Goal: Task Accomplishment & Management: Manage account settings

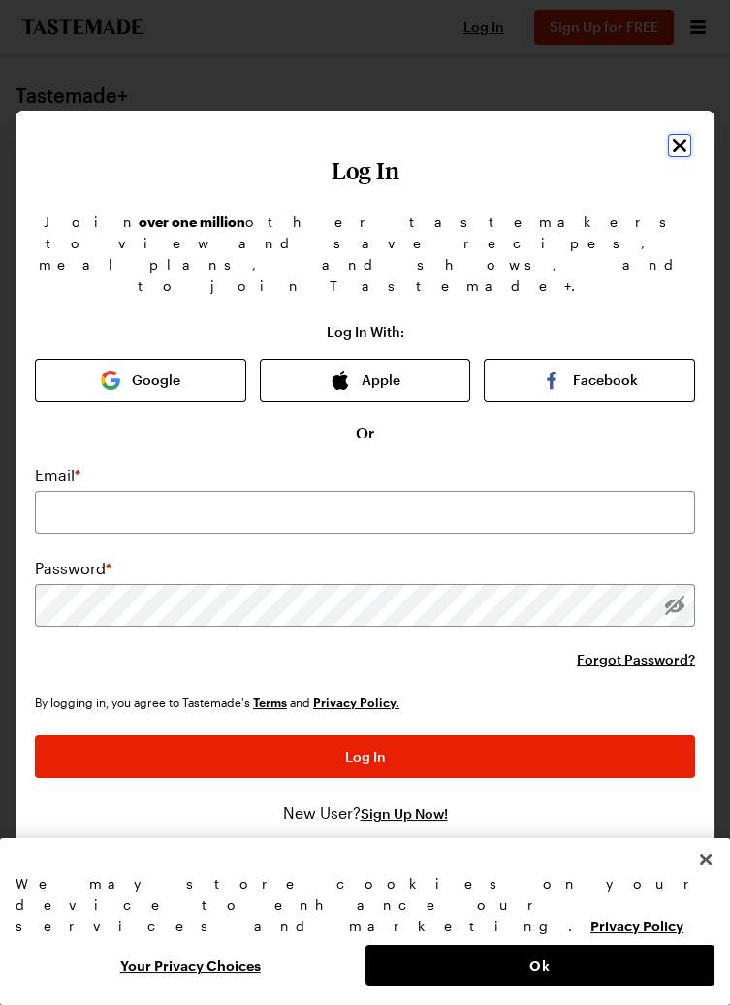
click at [684, 157] on icon "Close" at bounding box center [679, 145] width 23 height 23
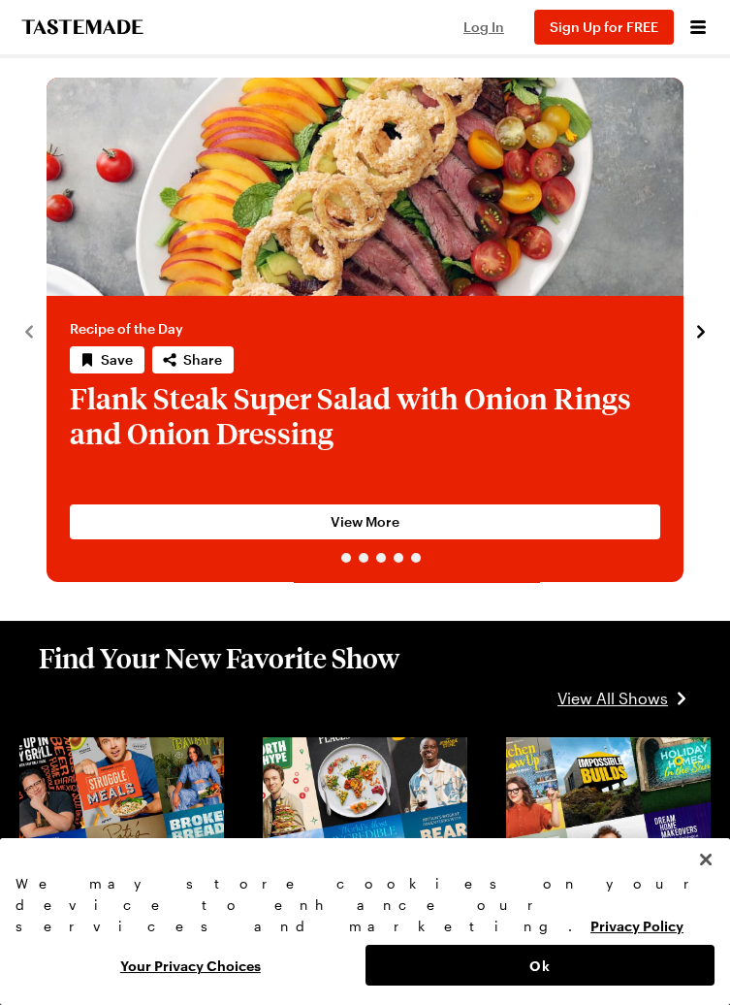
click at [493, 33] on span "Log In" at bounding box center [483, 26] width 41 height 16
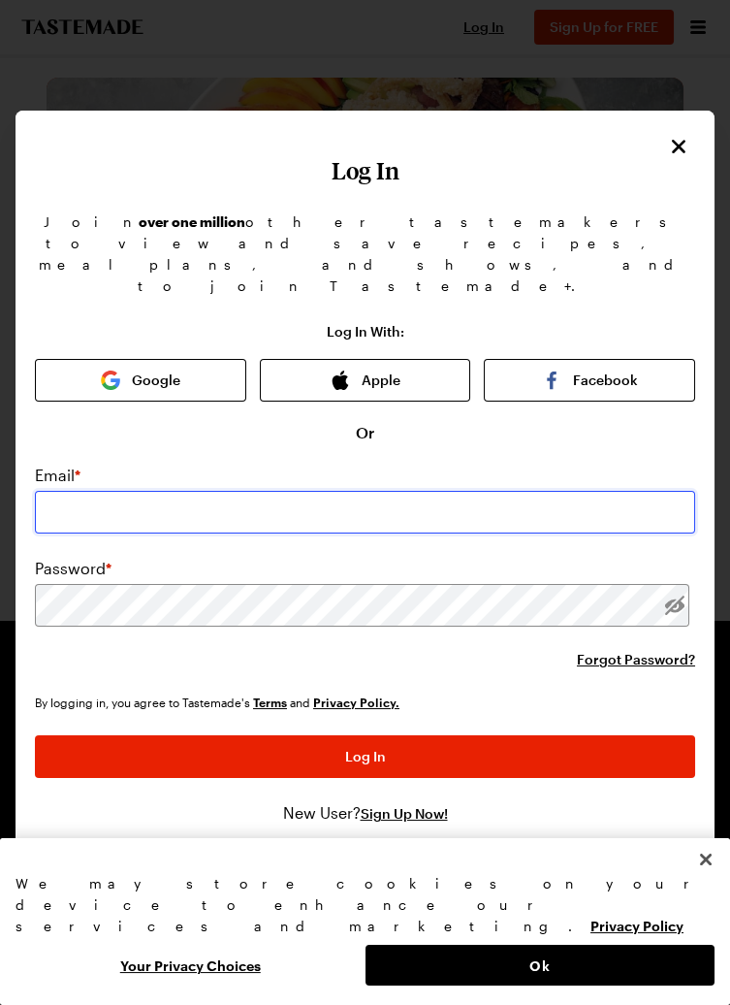
click at [151, 533] on input "email" at bounding box center [365, 512] width 660 height 43
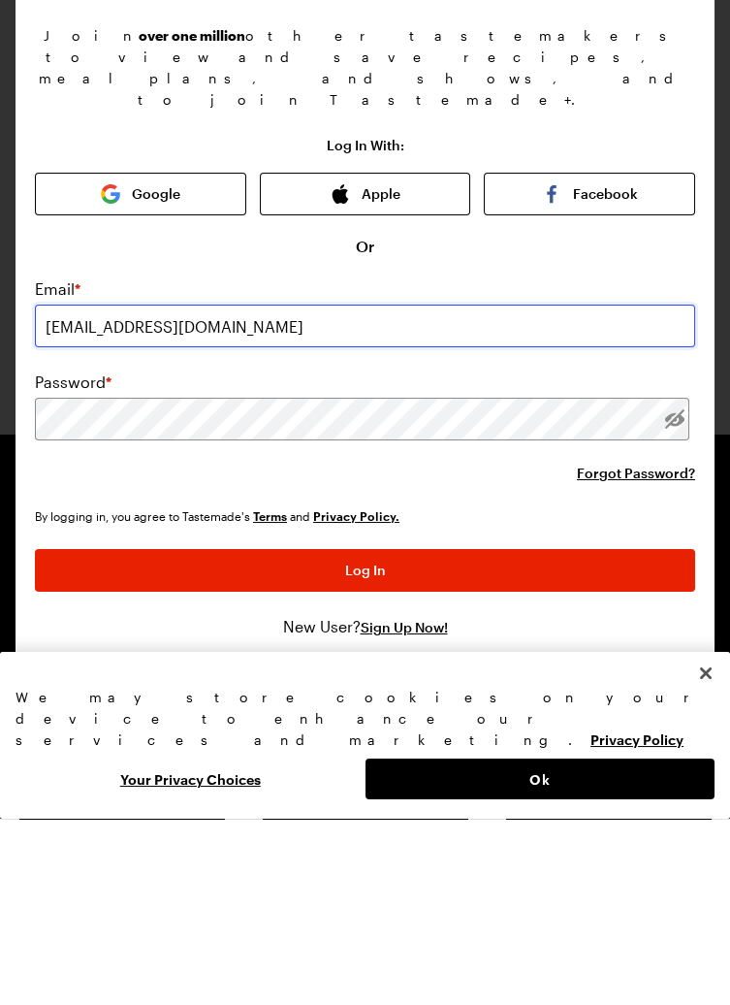
type input "[EMAIL_ADDRESS][DOMAIN_NAME]"
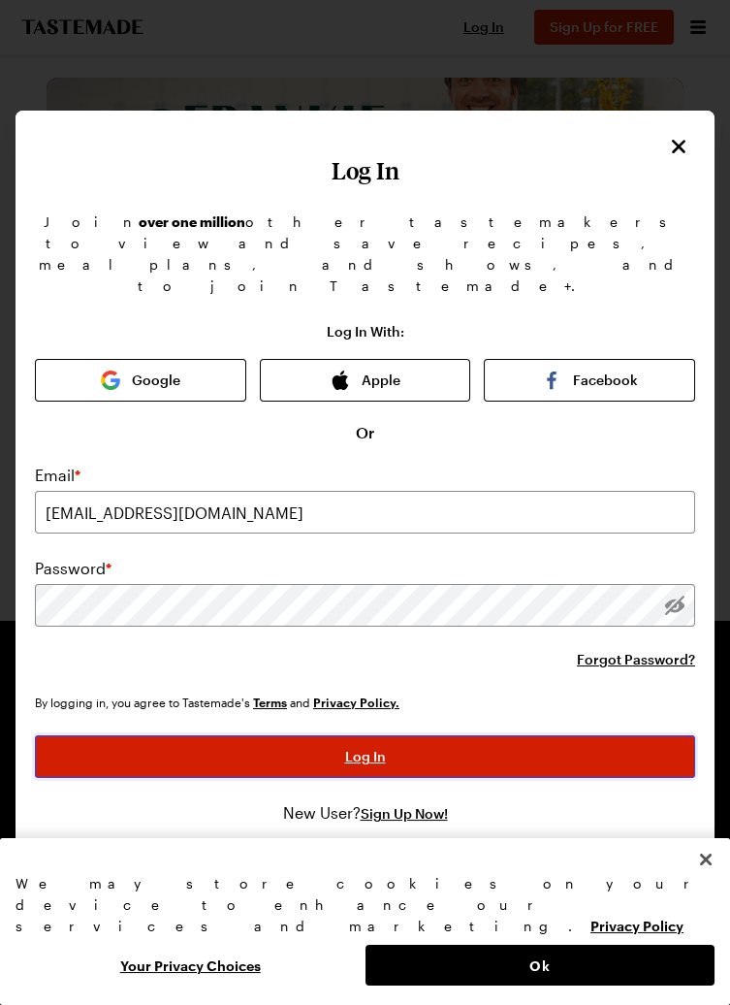
click at [400, 778] on button "Log In" at bounding box center [365, 756] width 660 height 43
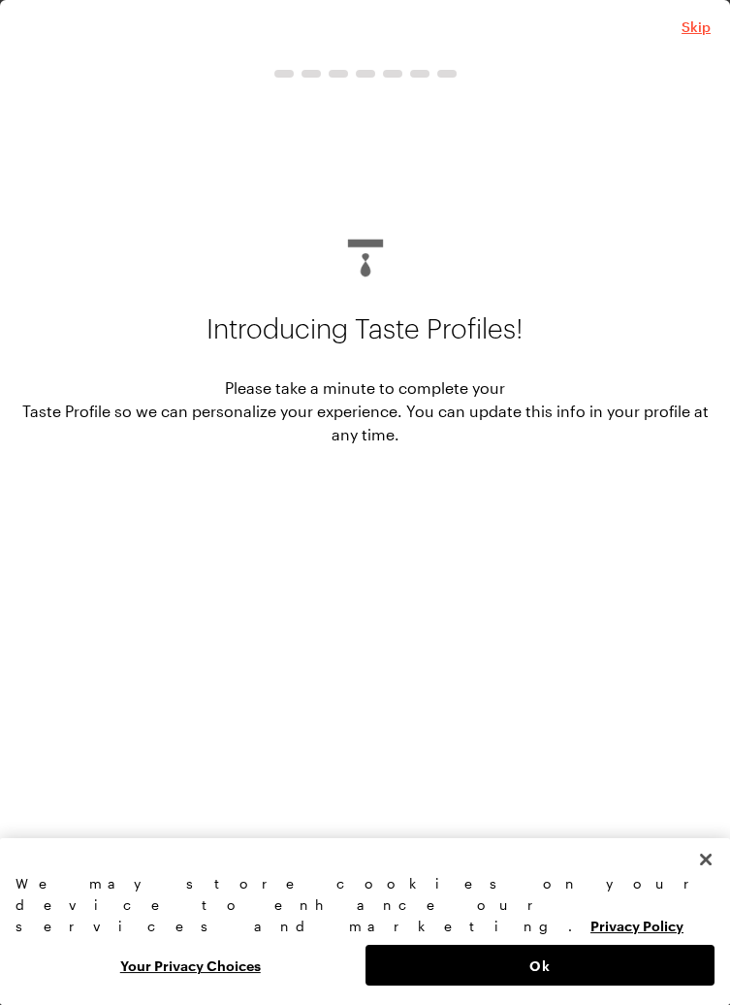
click at [708, 37] on span "Skip" at bounding box center [696, 26] width 29 height 19
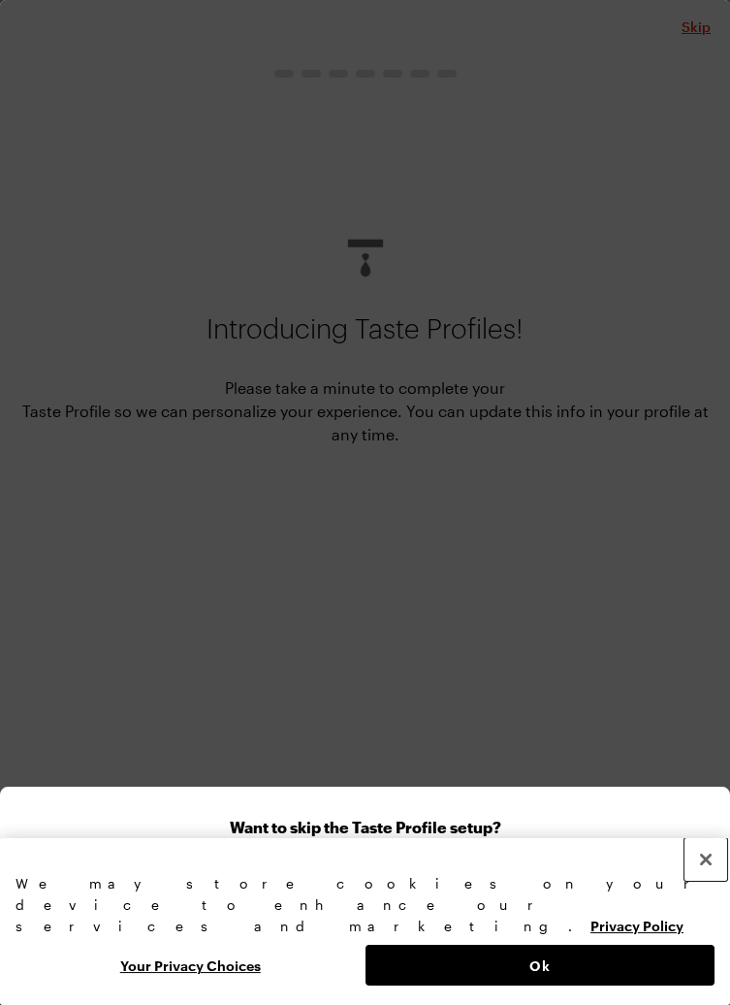
click at [713, 880] on button "Close" at bounding box center [706, 859] width 43 height 43
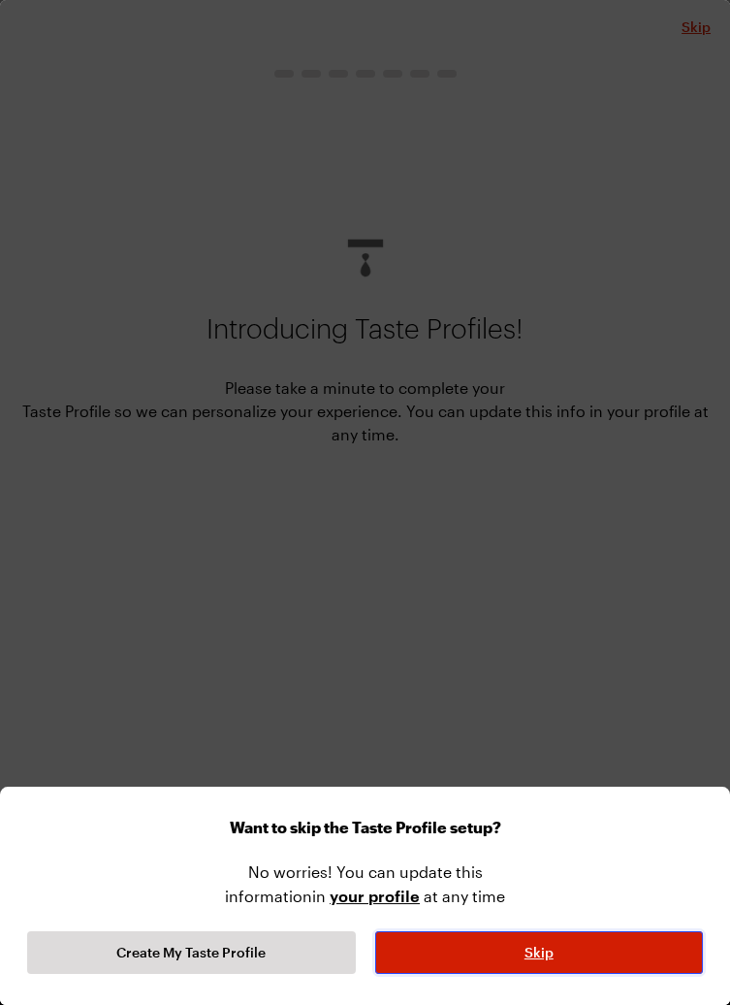
click at [574, 974] on button "Skip" at bounding box center [539, 952] width 329 height 43
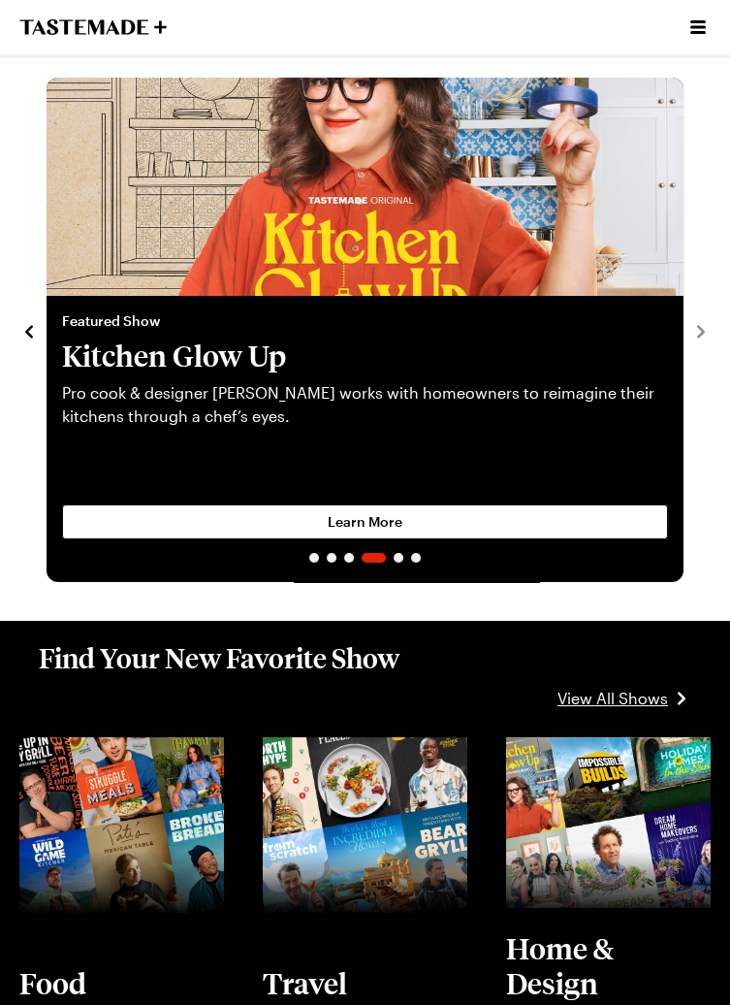
click at [703, 32] on icon "Open menu" at bounding box center [698, 27] width 16 height 14
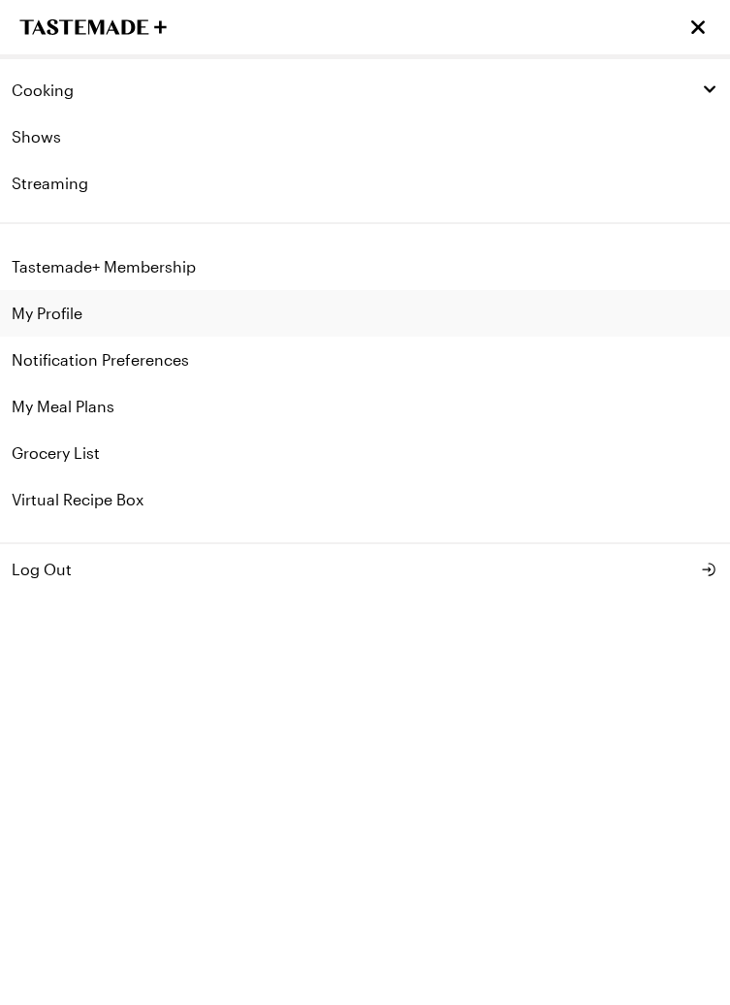
click at [67, 311] on link "My Profile" at bounding box center [365, 313] width 730 height 47
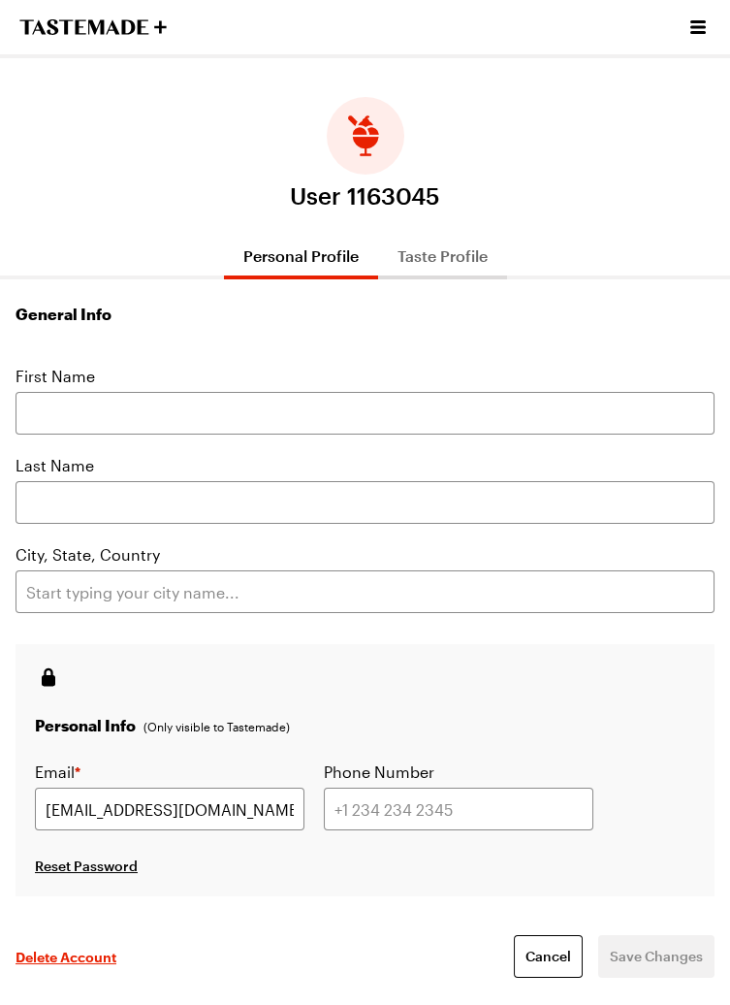
click at [459, 259] on button "Taste Profile" at bounding box center [442, 256] width 129 height 47
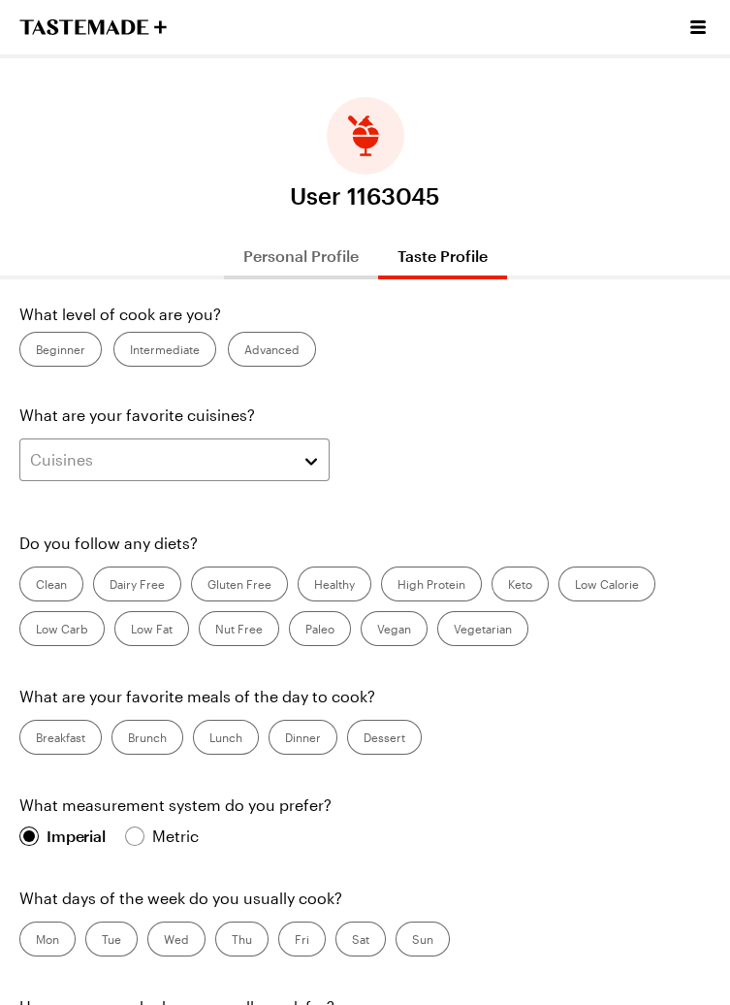
click at [343, 253] on button "Personal Profile" at bounding box center [301, 256] width 154 height 47
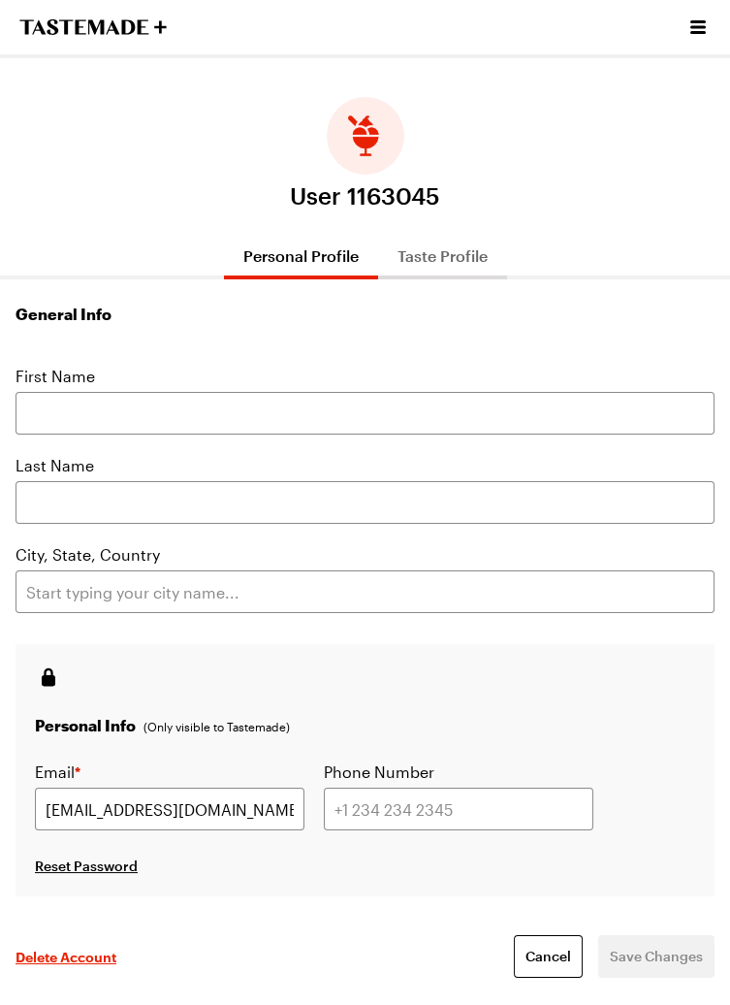
click at [400, 193] on span "User 1163045" at bounding box center [365, 195] width 150 height 27
click at [708, 29] on icon "Open menu" at bounding box center [698, 27] width 23 height 23
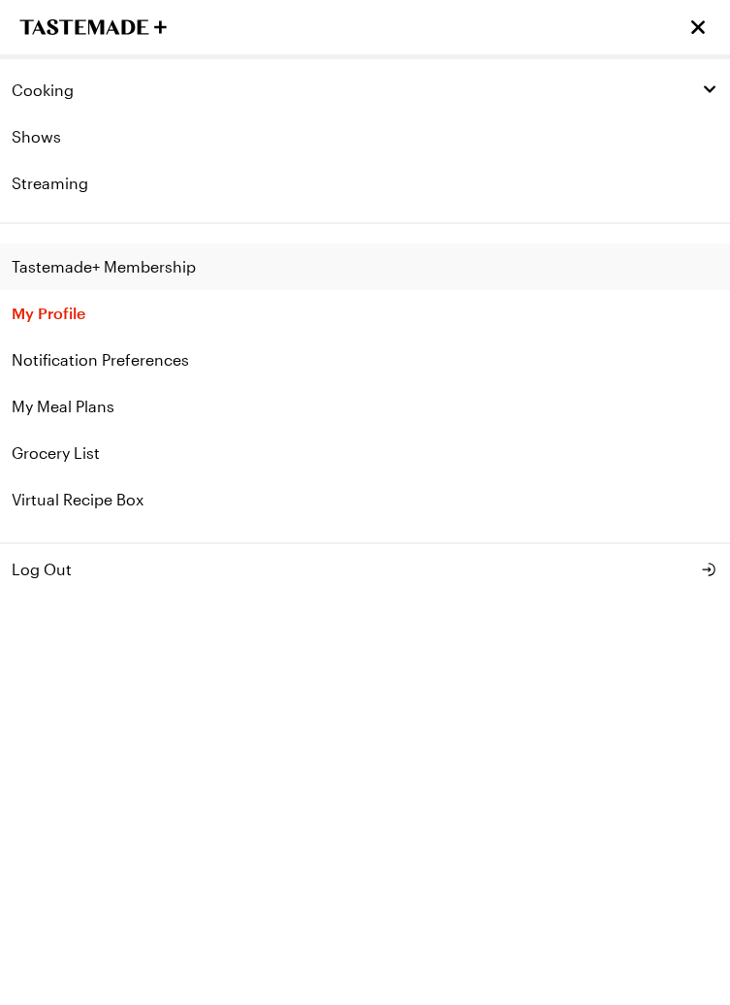
click at [145, 255] on link "Tastemade+ Membership" at bounding box center [365, 266] width 730 height 47
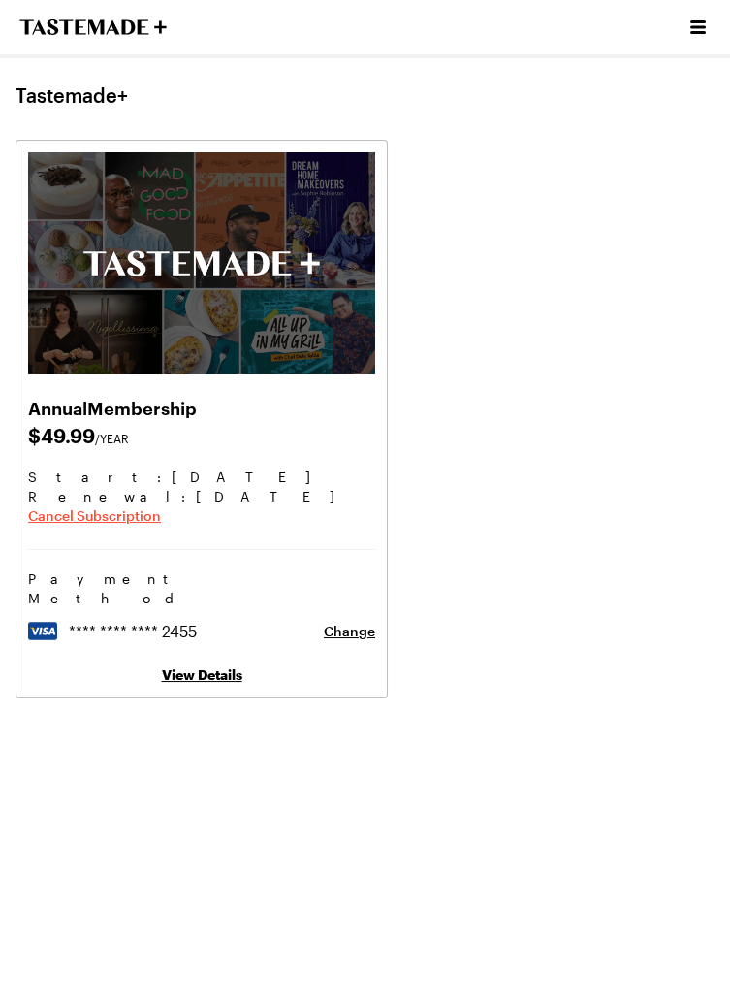
click at [116, 507] on span "Cancel Subscription" at bounding box center [94, 515] width 133 height 19
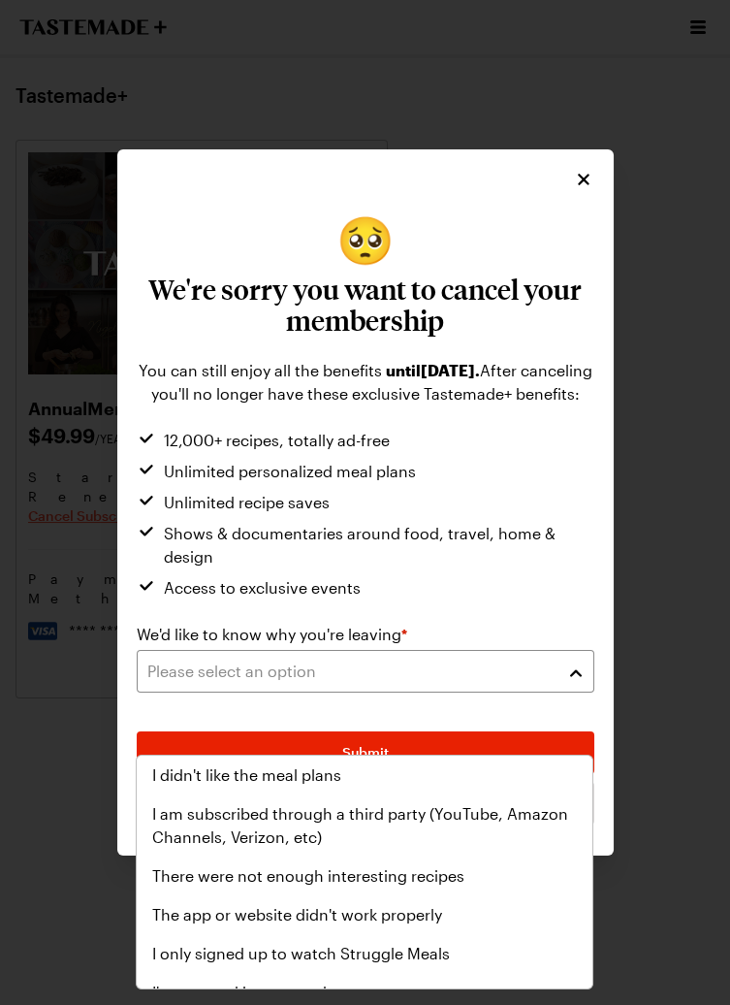
click at [568, 692] on button "Please select an option" at bounding box center [366, 671] width 458 height 43
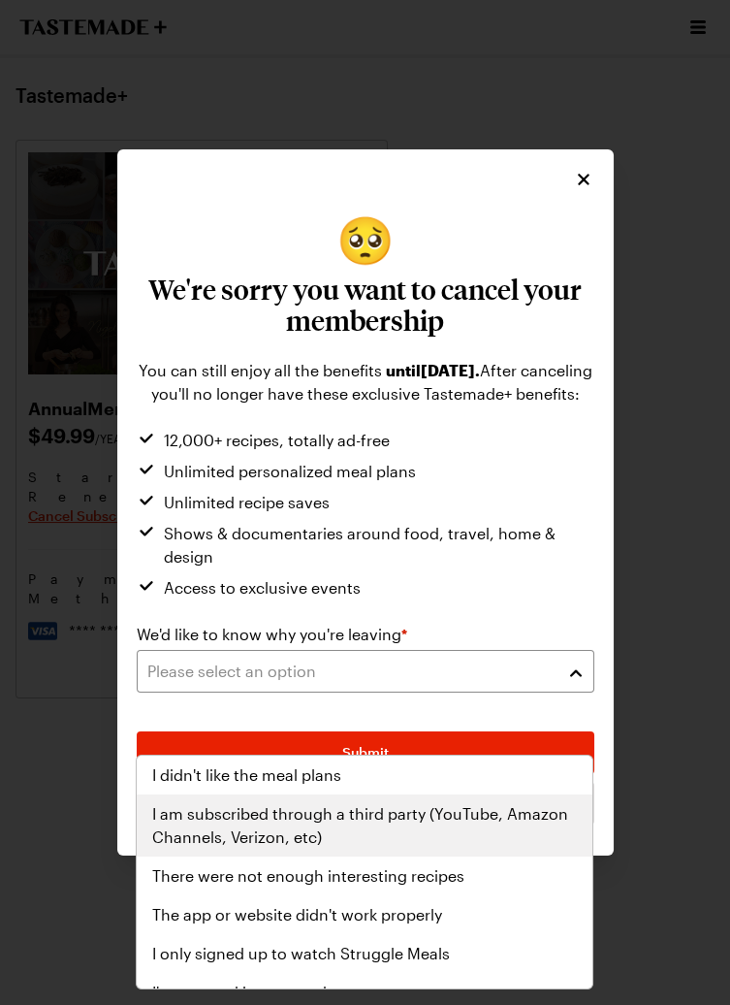
click at [466, 807] on span "I am subscribed through a third party (YouTube, Amazon Channels, Verizon, etc)" at bounding box center [364, 825] width 425 height 47
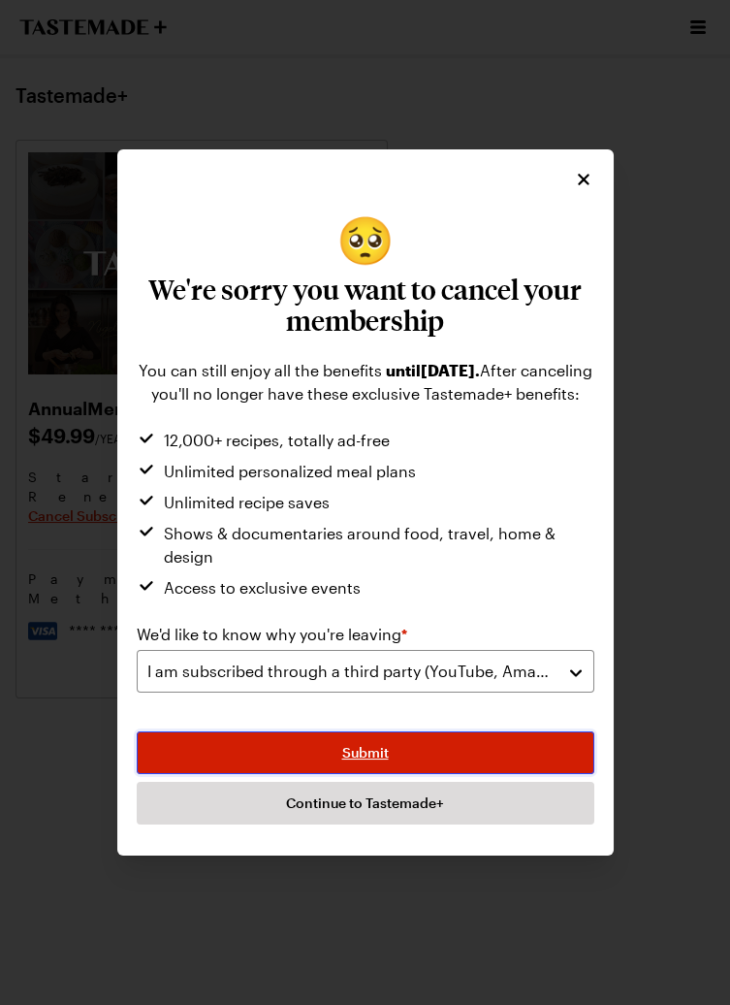
click at [384, 762] on span "Submit" at bounding box center [365, 752] width 47 height 19
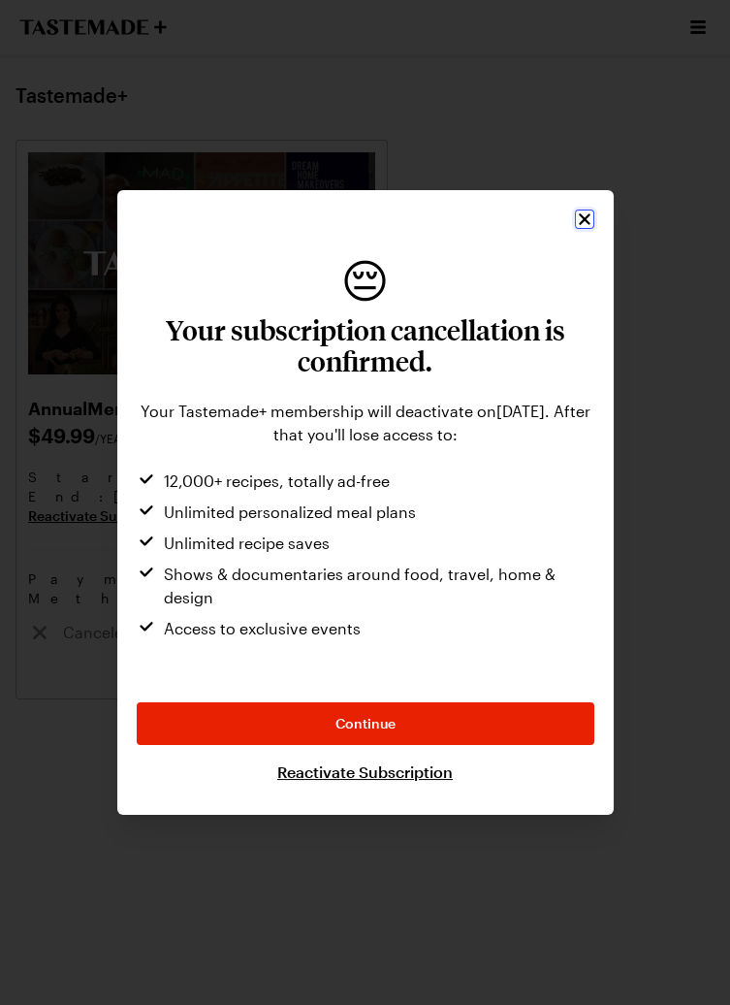
click at [593, 229] on button "Close" at bounding box center [584, 218] width 19 height 19
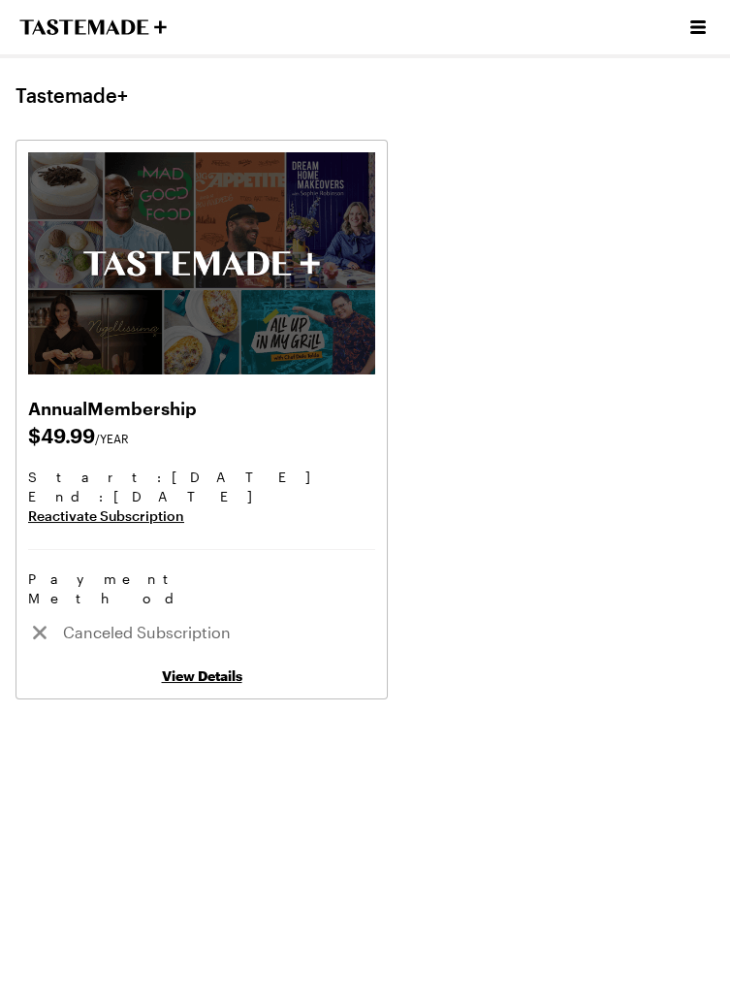
click at [223, 667] on link "View Details" at bounding box center [202, 675] width 80 height 16
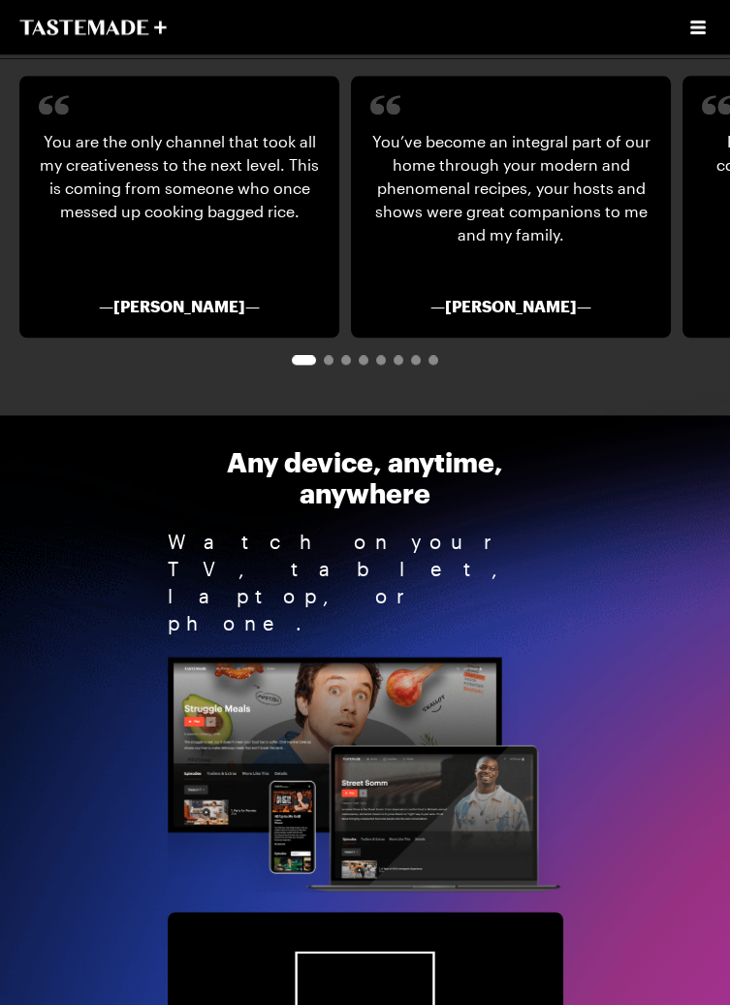
scroll to position [3853, 0]
